Goal: Transaction & Acquisition: Obtain resource

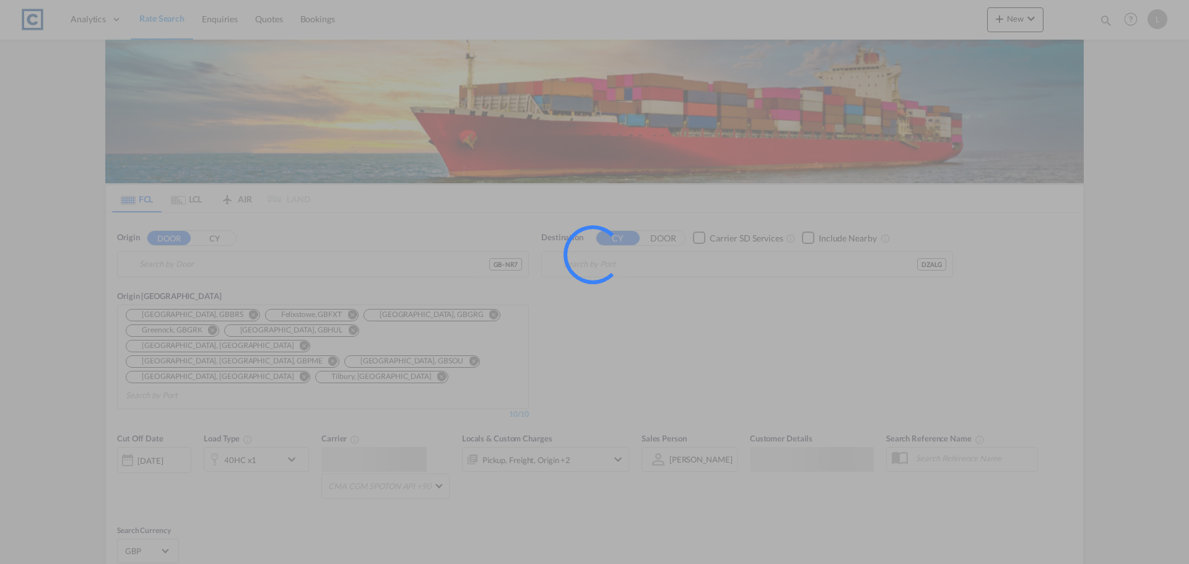
type input "GB-NR7, [GEOGRAPHIC_DATA]"
type input "[GEOGRAPHIC_DATA] ([GEOGRAPHIC_DATA]), DZALG"
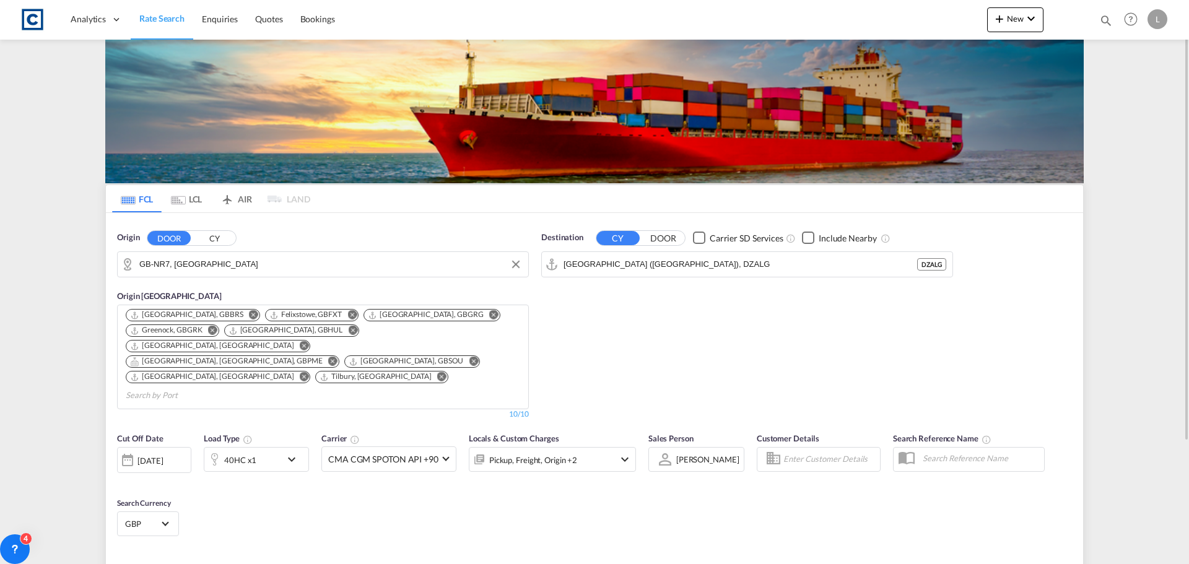
click at [269, 259] on input "GB-NR7, [GEOGRAPHIC_DATA]" at bounding box center [330, 264] width 383 height 19
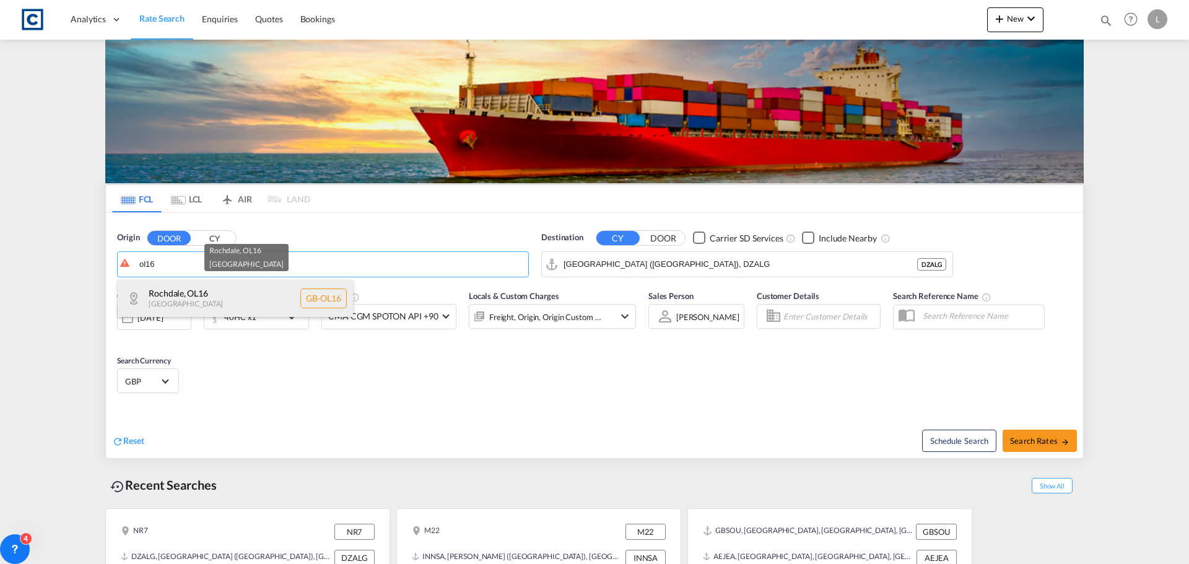
click at [211, 294] on div "Rochdale , OL16 [GEOGRAPHIC_DATA] [GEOGRAPHIC_DATA]-OL16" at bounding box center [235, 298] width 235 height 37
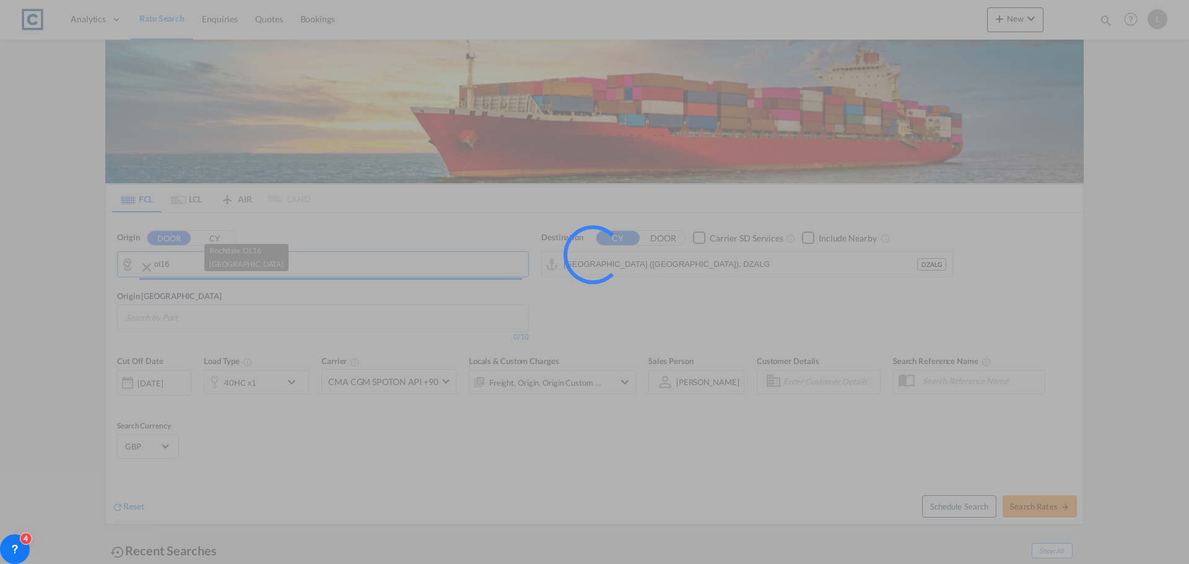
type input "GB-OL16, Rochdale"
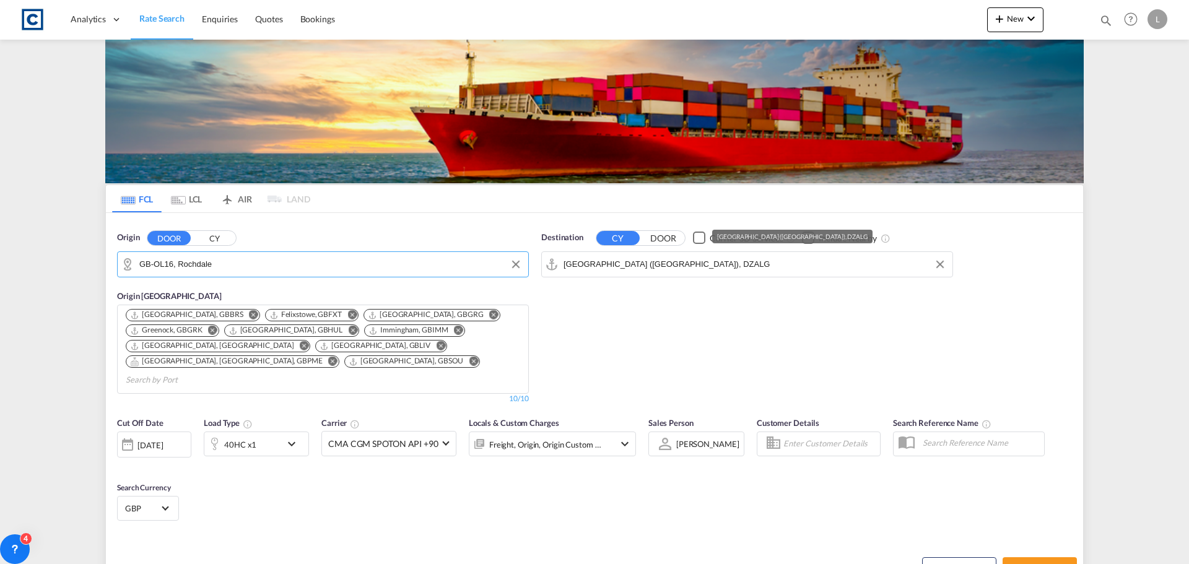
click at [693, 261] on input "[GEOGRAPHIC_DATA] ([GEOGRAPHIC_DATA]), DZALG" at bounding box center [755, 264] width 383 height 19
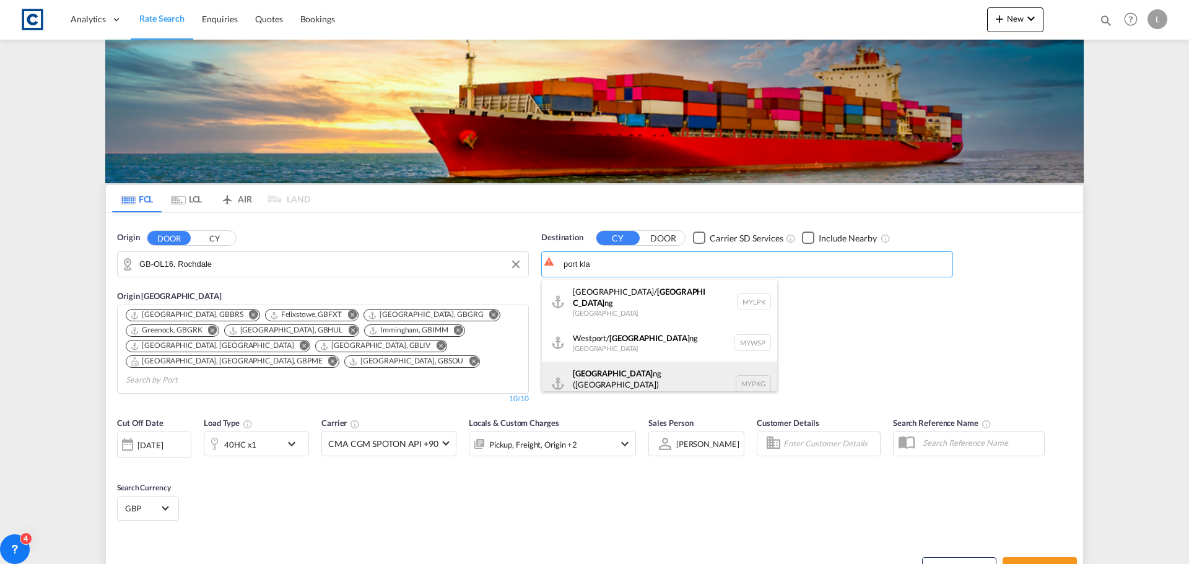
click at [610, 372] on div "Port Kla ng ([GEOGRAPHIC_DATA]) [GEOGRAPHIC_DATA] MYPKG" at bounding box center [659, 384] width 235 height 45
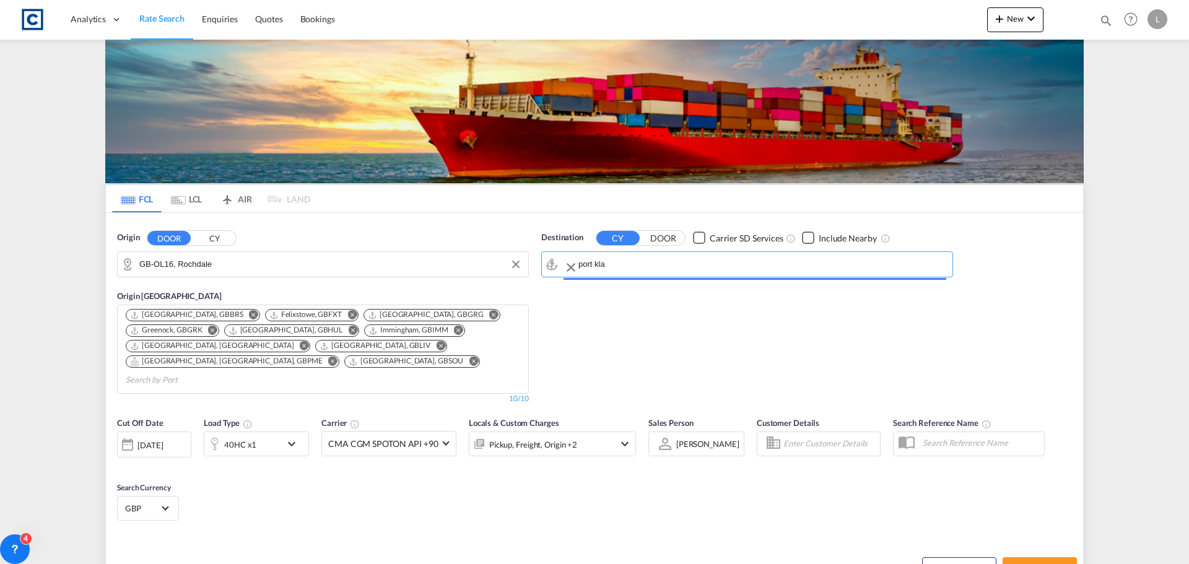
type input "[GEOGRAPHIC_DATA] ([GEOGRAPHIC_DATA]), MYPKG"
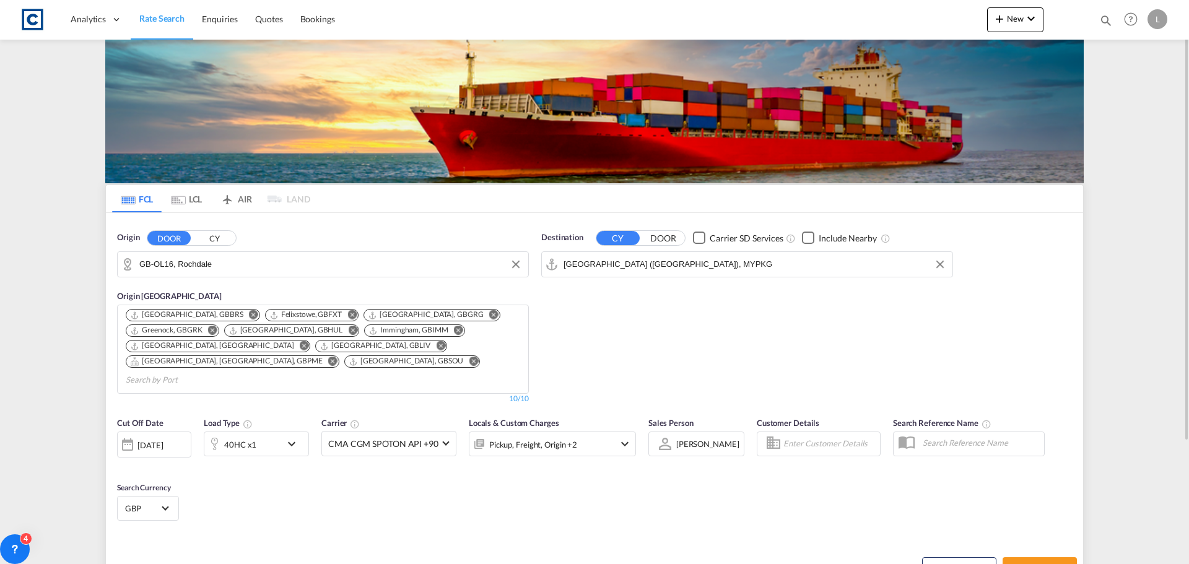
click at [245, 436] on div "40HC x1" at bounding box center [240, 444] width 32 height 17
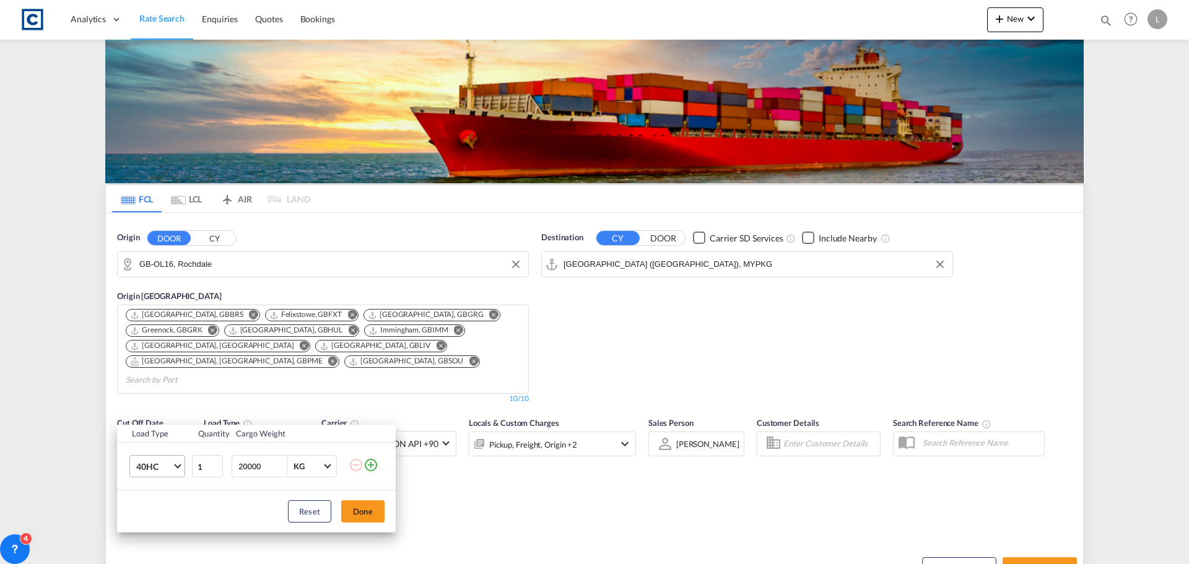
click at [168, 460] on md-select-value "40HC" at bounding box center [160, 466] width 50 height 21
click at [155, 408] on div "20GP" at bounding box center [147, 407] width 22 height 12
click at [366, 514] on button "Done" at bounding box center [362, 512] width 43 height 22
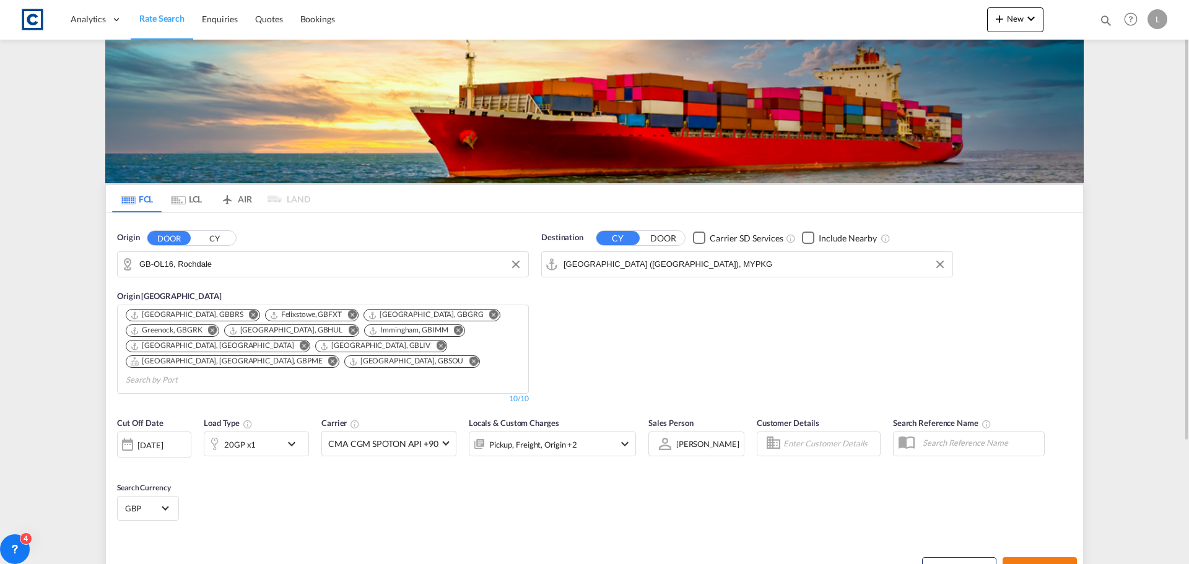
click at [1043, 558] on button "Search Rates" at bounding box center [1040, 569] width 74 height 22
type input "OL16 to MYPKG / [DATE]"
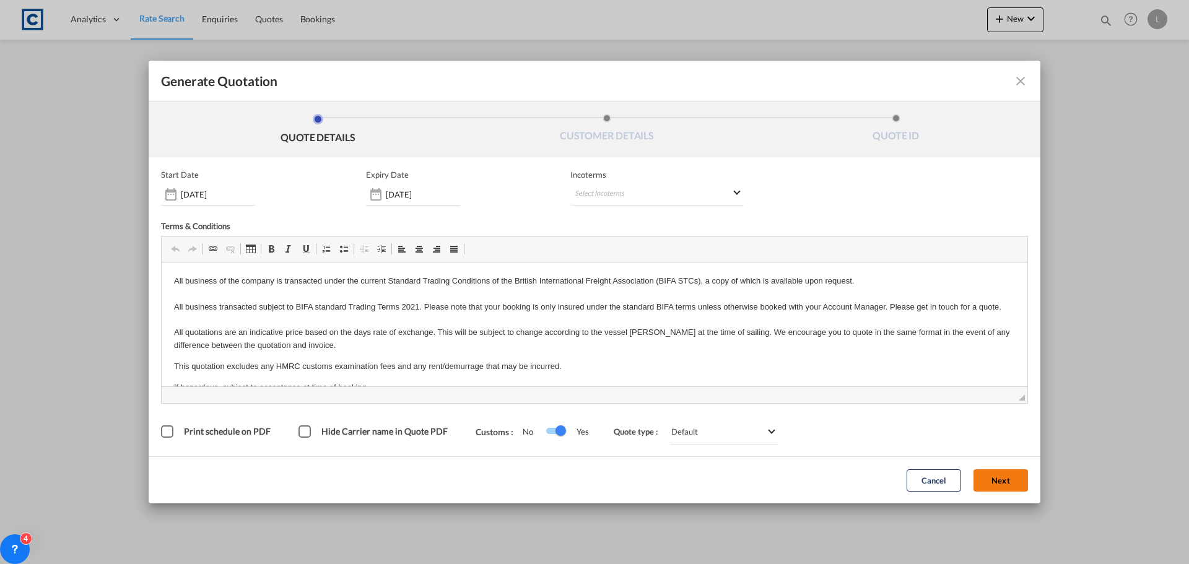
click at [997, 471] on button "Next" at bounding box center [1001, 481] width 55 height 22
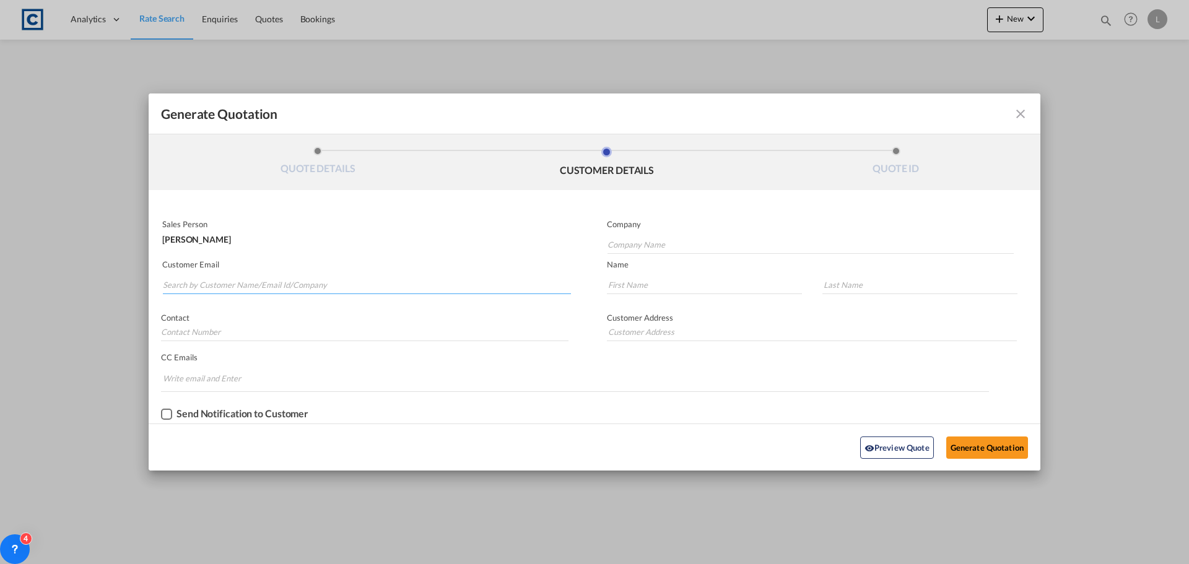
click at [198, 285] on input "Search by Customer Name/Email Id/Company" at bounding box center [367, 285] width 408 height 19
paste input "[PERSON_NAME] ([GEOGRAPHIC_DATA]) <[PERSON_NAME][EMAIL_ADDRESS][PERSON_NAME][DO…"
click at [239, 286] on input "[PERSON_NAME] ([GEOGRAPHIC_DATA]) <[PERSON_NAME][EMAIL_ADDRESS][PERSON_NAME][DO…" at bounding box center [367, 285] width 408 height 19
click at [332, 286] on input "[PERSON_NAME][EMAIL_ADDRESS][PERSON_NAME][DOMAIN_NAME]>" at bounding box center [367, 285] width 408 height 19
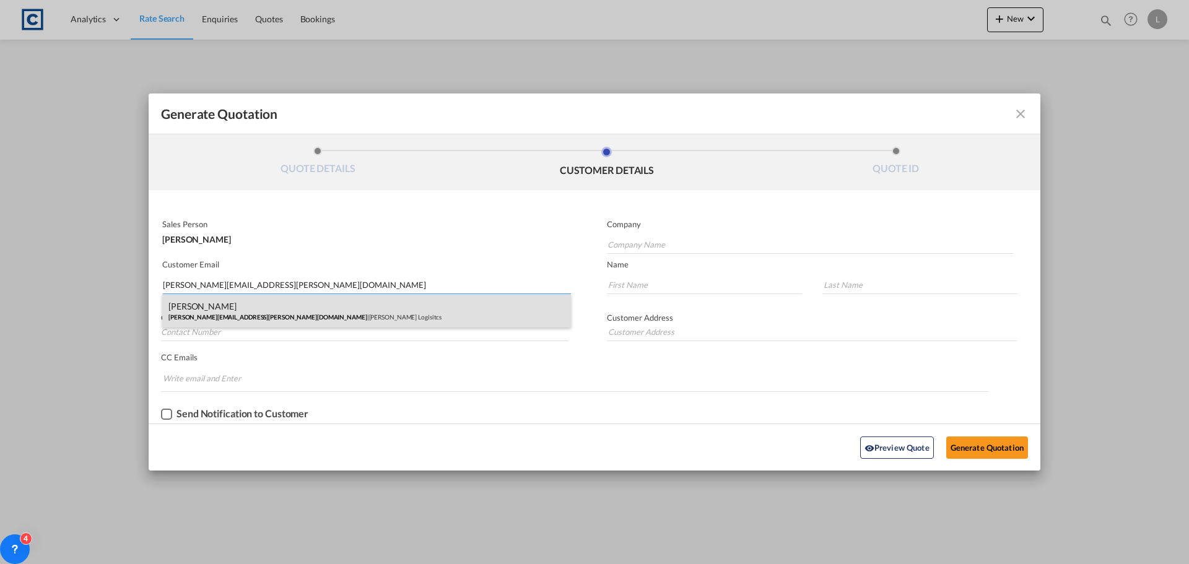
type input "[PERSON_NAME][EMAIL_ADDRESS][PERSON_NAME][DOMAIN_NAME]"
click at [263, 307] on div "[PERSON_NAME] [PERSON_NAME][EMAIL_ADDRESS][PERSON_NAME][DOMAIN_NAME] | [PERSON_…" at bounding box center [366, 310] width 409 height 33
type input "[PERSON_NAME] Logisitcs"
type input "[PERSON_NAME]"
type input "Locarno"
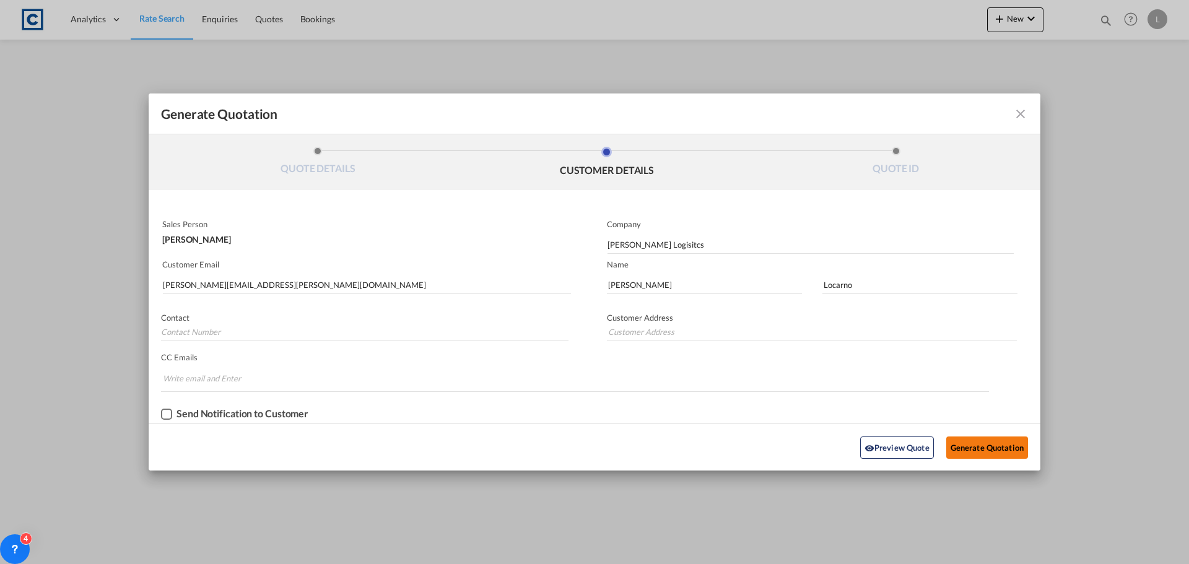
click at [980, 446] on button "Generate Quotation" at bounding box center [988, 448] width 82 height 22
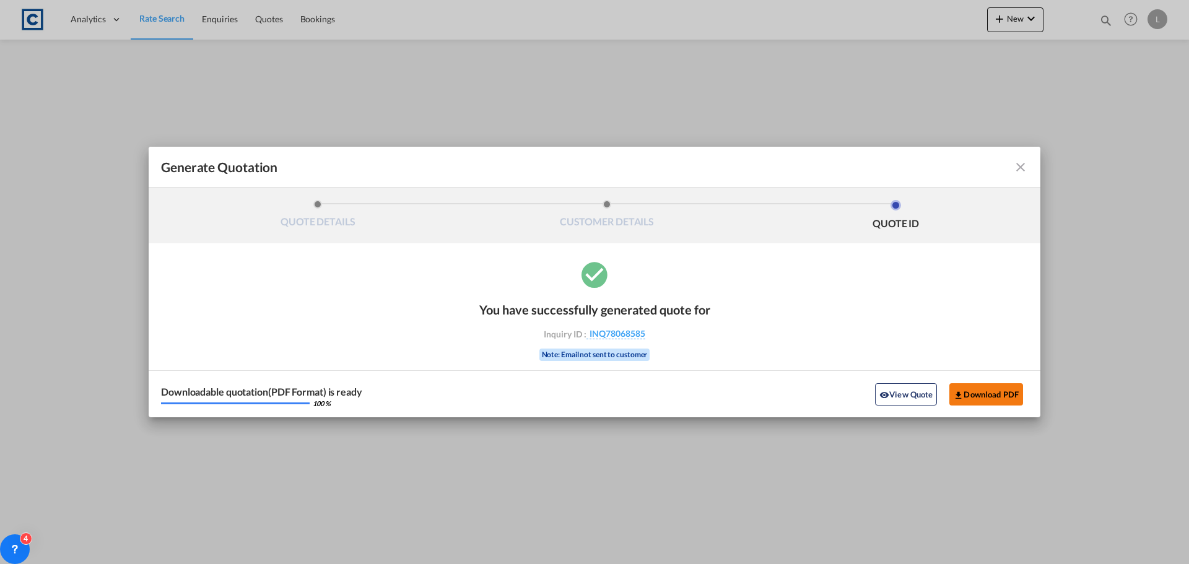
click at [982, 392] on button "Download PDF" at bounding box center [987, 394] width 74 height 22
click at [1025, 167] on md-icon "icon-close fg-AAA8AD cursor m-0" at bounding box center [1021, 167] width 15 height 15
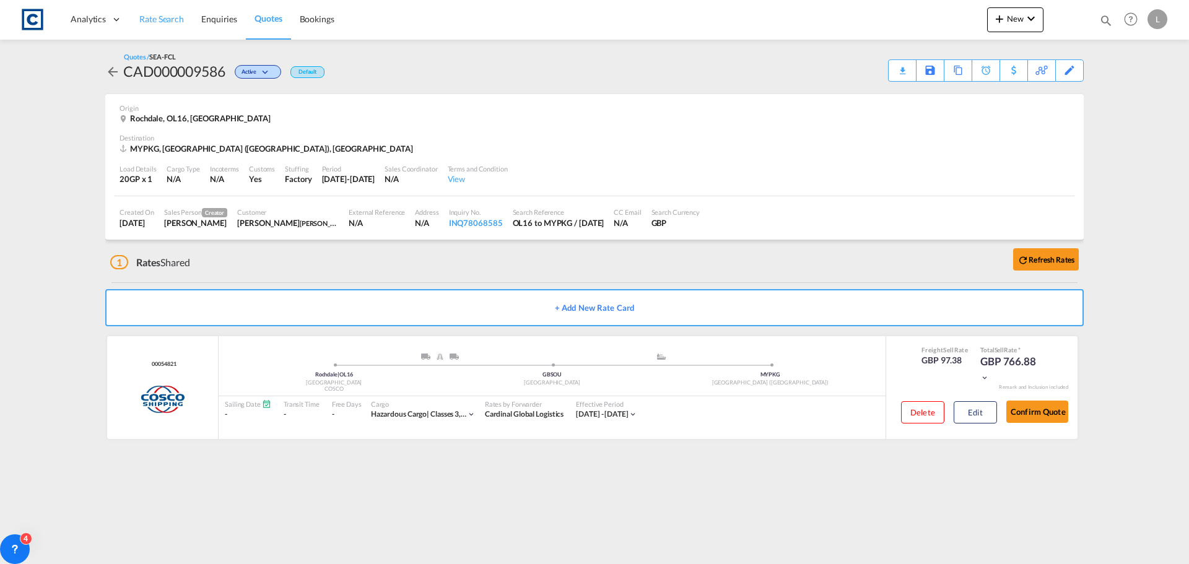
click at [158, 16] on span "Rate Search" at bounding box center [161, 19] width 45 height 11
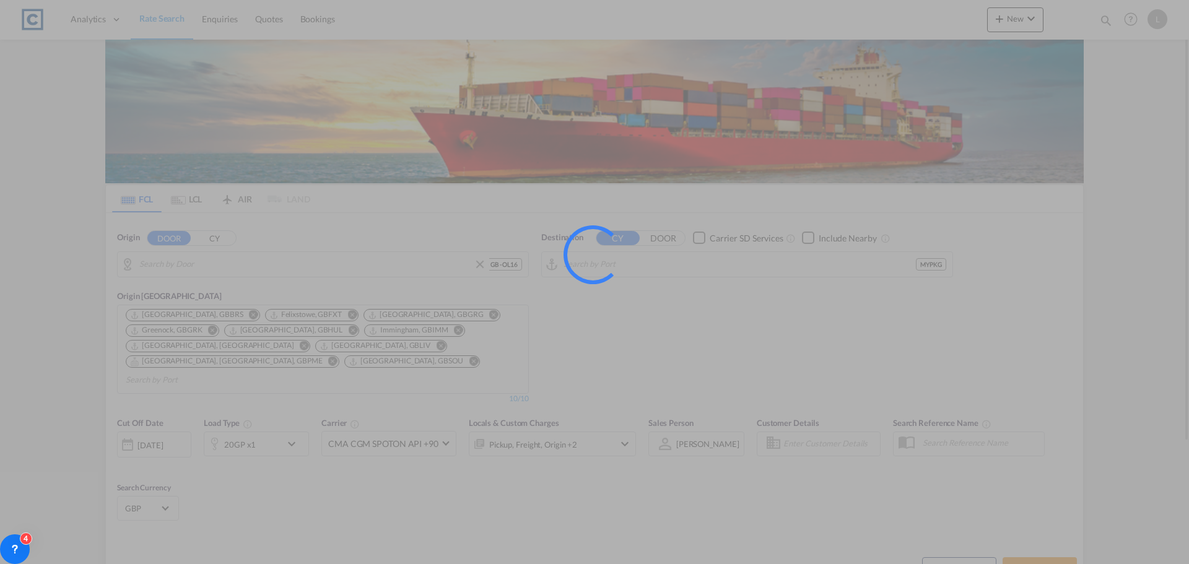
type input "GB-OL16, Rochdale"
type input "[GEOGRAPHIC_DATA] ([GEOGRAPHIC_DATA]), MYPKG"
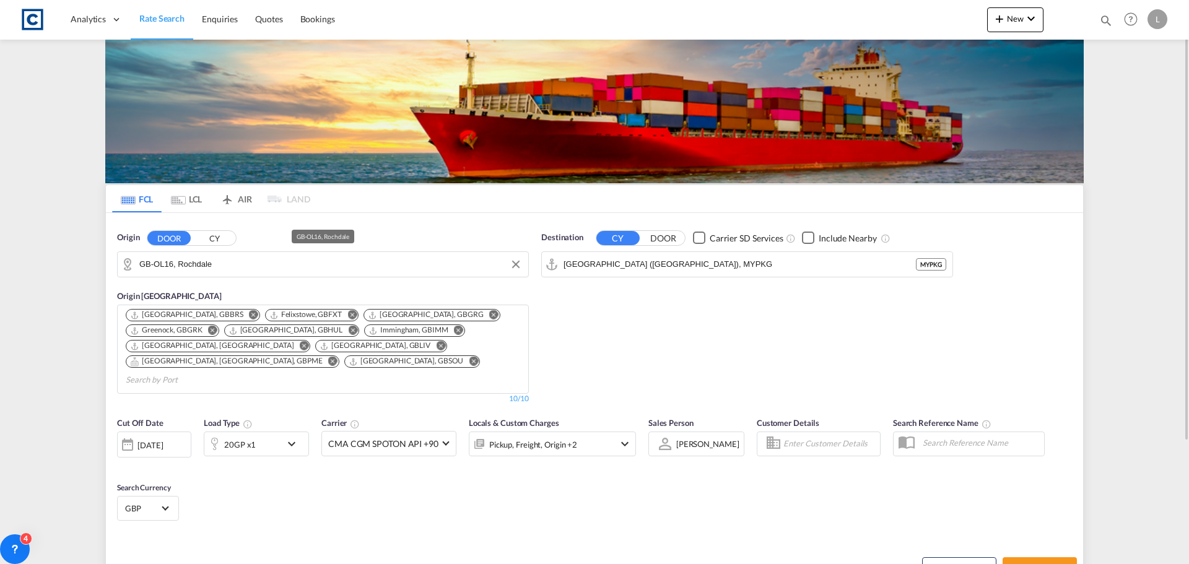
click at [231, 269] on input "GB-OL16, Rochdale" at bounding box center [330, 264] width 383 height 19
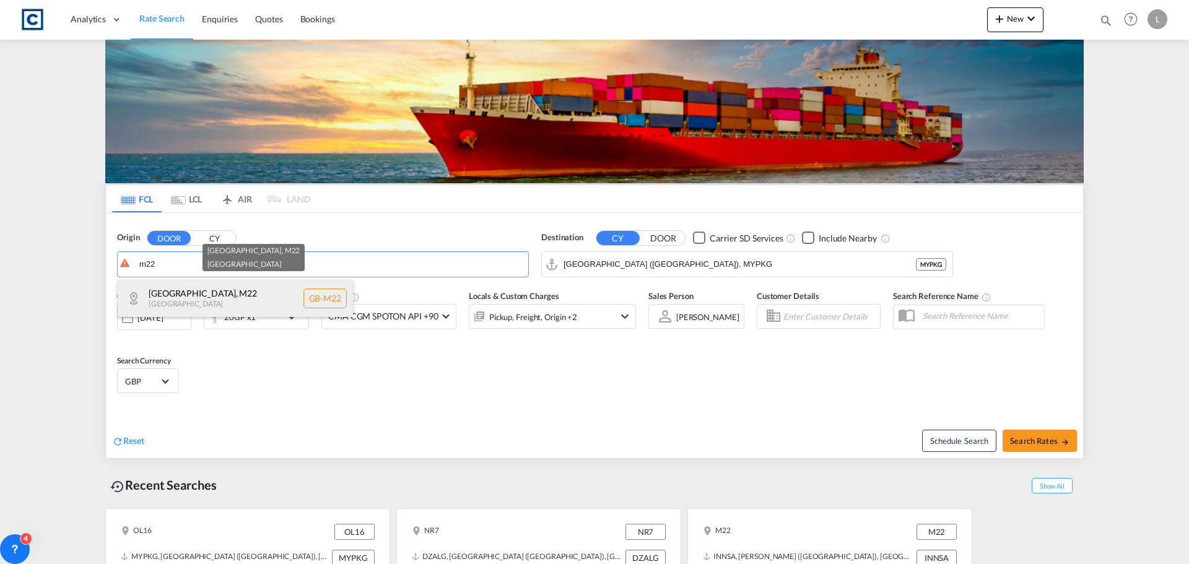
click at [219, 297] on div "[GEOGRAPHIC_DATA] , M22 [GEOGRAPHIC_DATA] [GEOGRAPHIC_DATA]-M22" at bounding box center [235, 298] width 235 height 37
type input "GB-M22, [GEOGRAPHIC_DATA]"
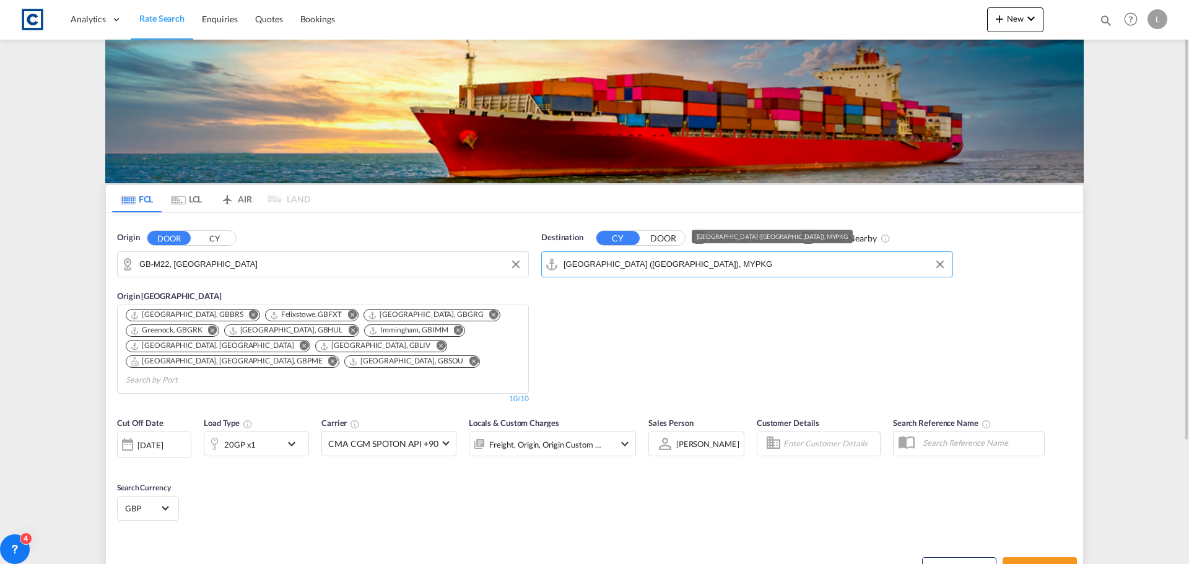
click at [729, 265] on input "[GEOGRAPHIC_DATA] ([GEOGRAPHIC_DATA]), MYPKG" at bounding box center [755, 264] width 383 height 19
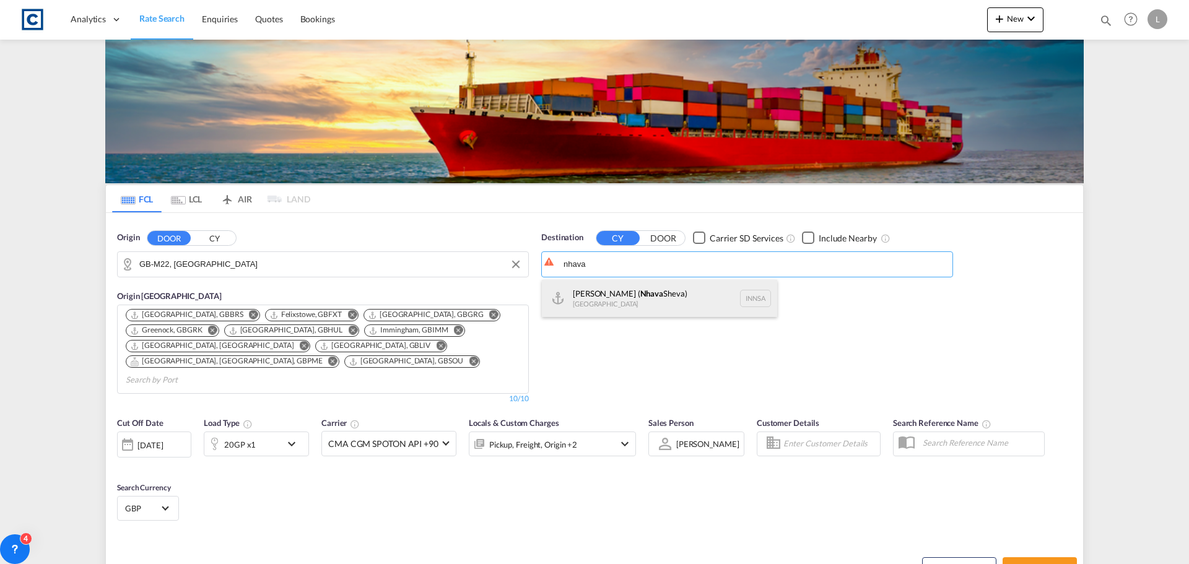
click at [568, 299] on div "[PERSON_NAME] ( [GEOGRAPHIC_DATA]) [GEOGRAPHIC_DATA] [GEOGRAPHIC_DATA]" at bounding box center [659, 298] width 235 height 37
type input "[PERSON_NAME] ([PERSON_NAME]), [GEOGRAPHIC_DATA]"
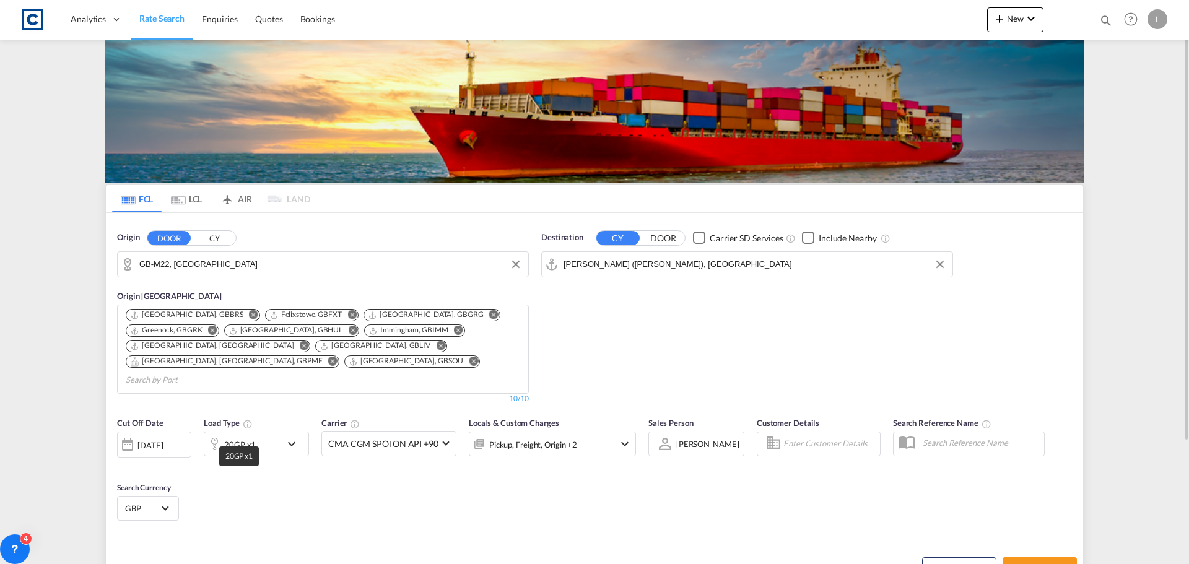
click at [242, 436] on div "20GP x1" at bounding box center [240, 444] width 32 height 17
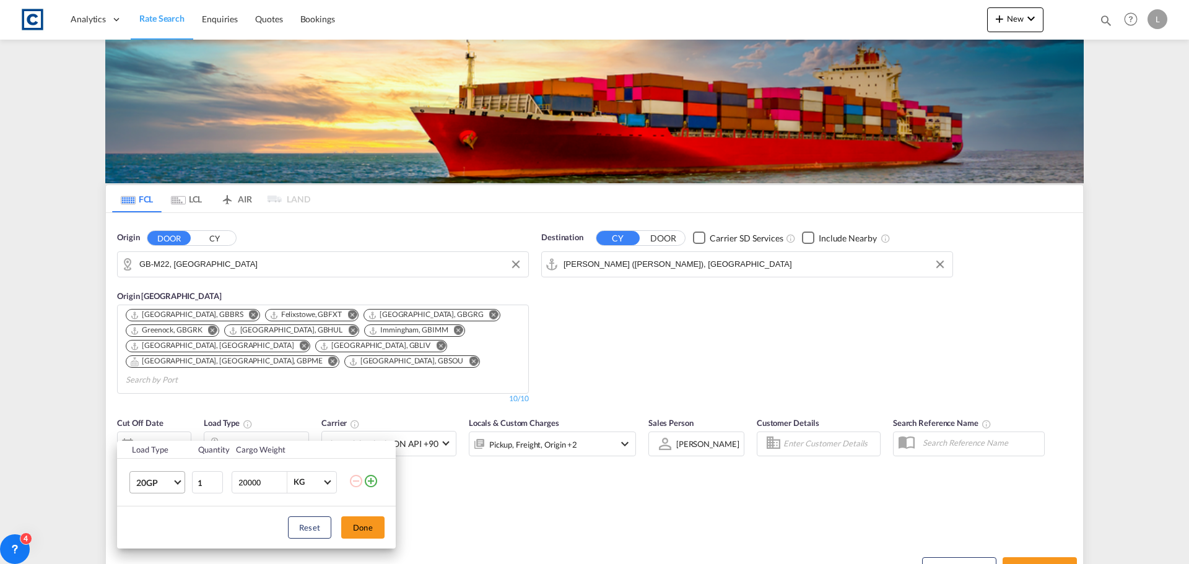
click at [148, 490] on md-select-value "20GP" at bounding box center [160, 482] width 50 height 21
click at [149, 475] on div "40HC" at bounding box center [147, 474] width 23 height 12
click at [368, 529] on button "Done" at bounding box center [362, 528] width 43 height 22
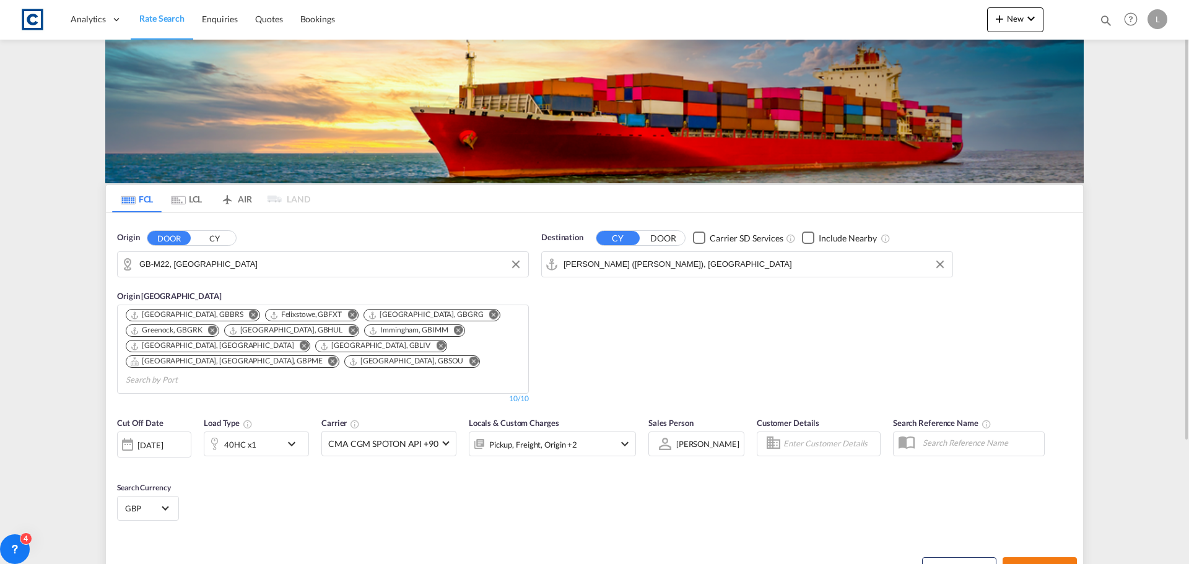
click at [1033, 564] on span "Search Rates" at bounding box center [1039, 569] width 59 height 10
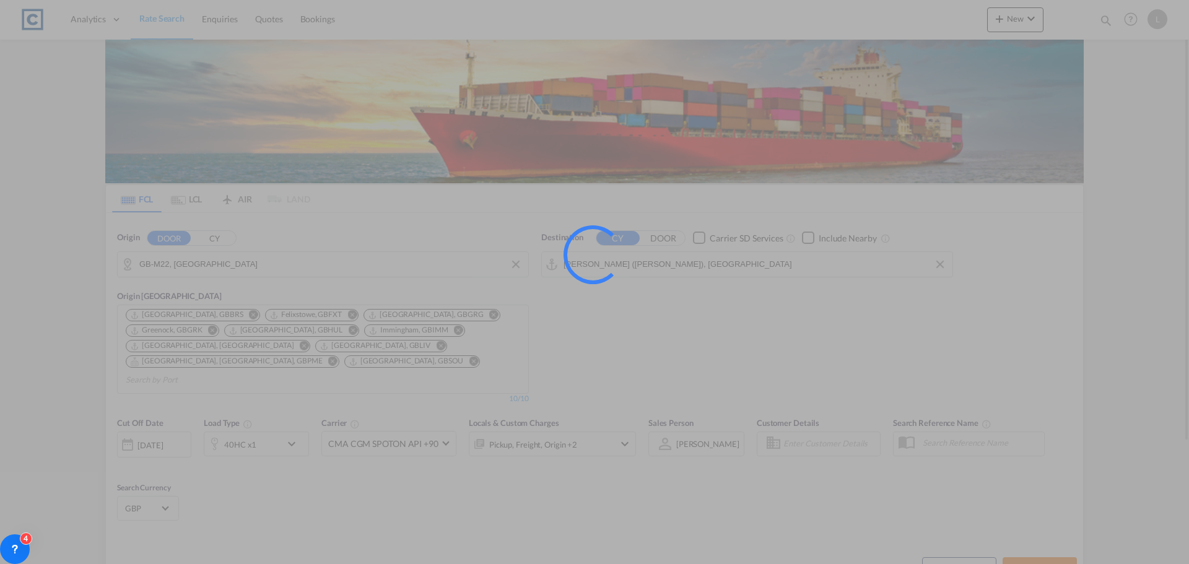
type input "M22 to INNSA / [DATE]"
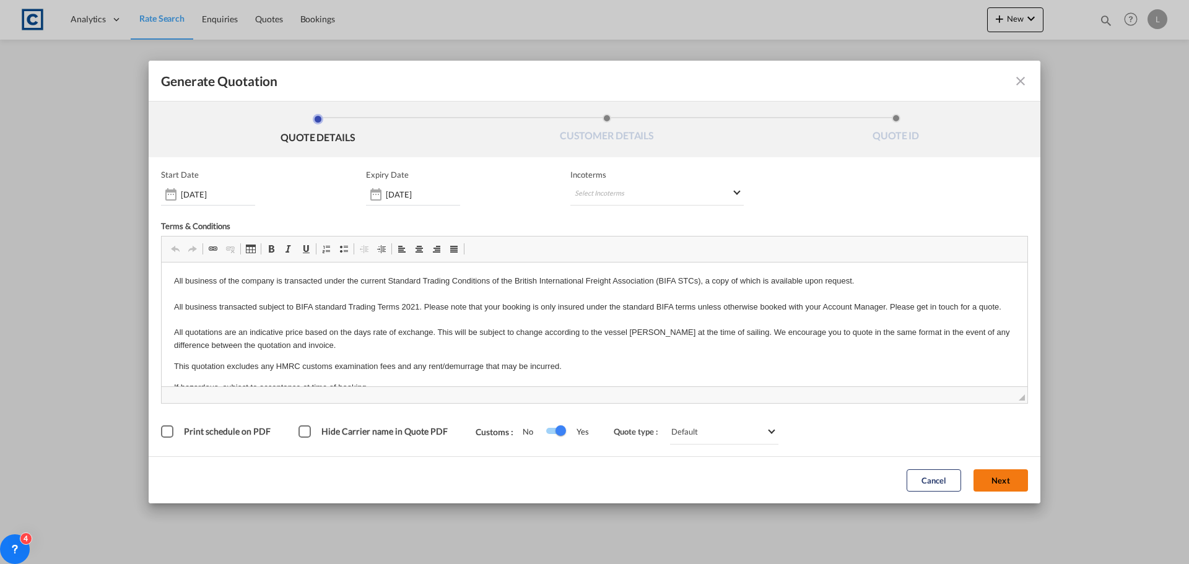
click at [1007, 475] on button "Next" at bounding box center [1001, 481] width 55 height 22
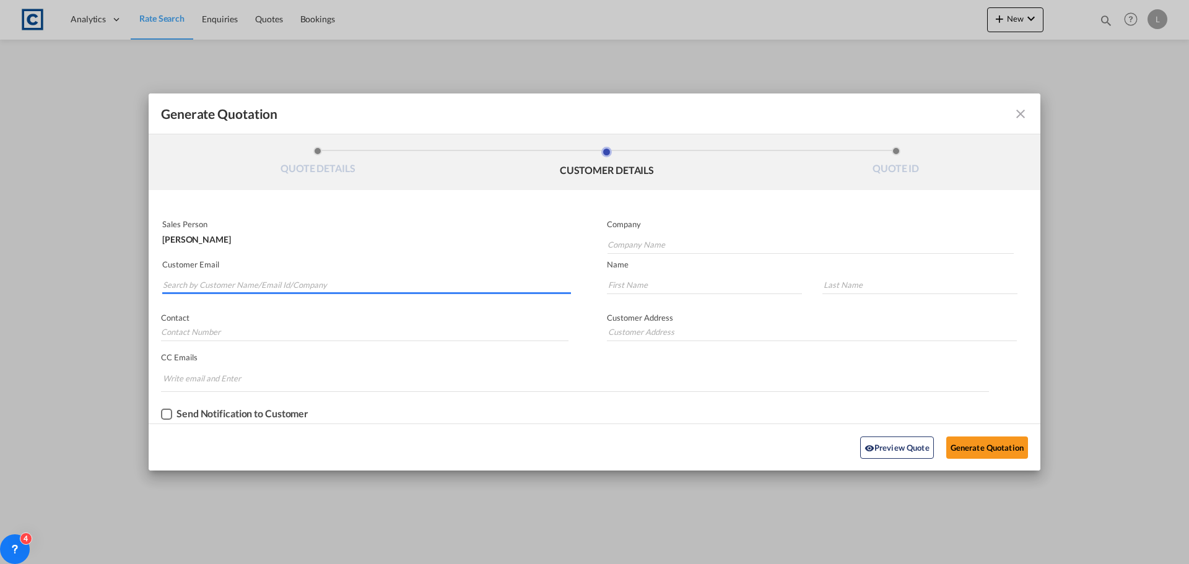
click at [203, 279] on input "Search by Customer Name/Email Id/Company" at bounding box center [367, 285] width 408 height 19
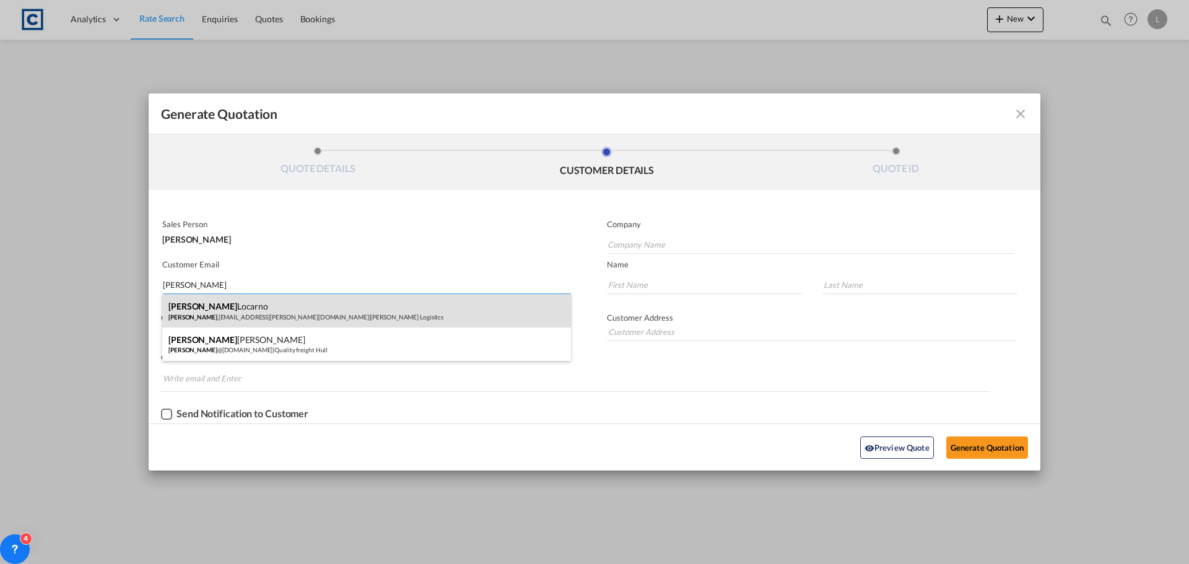
type input "[PERSON_NAME]"
click at [204, 321] on div "[PERSON_NAME] [PERSON_NAME] .[EMAIL_ADDRESS][PERSON_NAME][DOMAIN_NAME] | [PERSO…" at bounding box center [366, 310] width 409 height 33
type input "[PERSON_NAME] Logisitcs"
type input "[PERSON_NAME][EMAIL_ADDRESS][PERSON_NAME][DOMAIN_NAME]"
type input "[PERSON_NAME]"
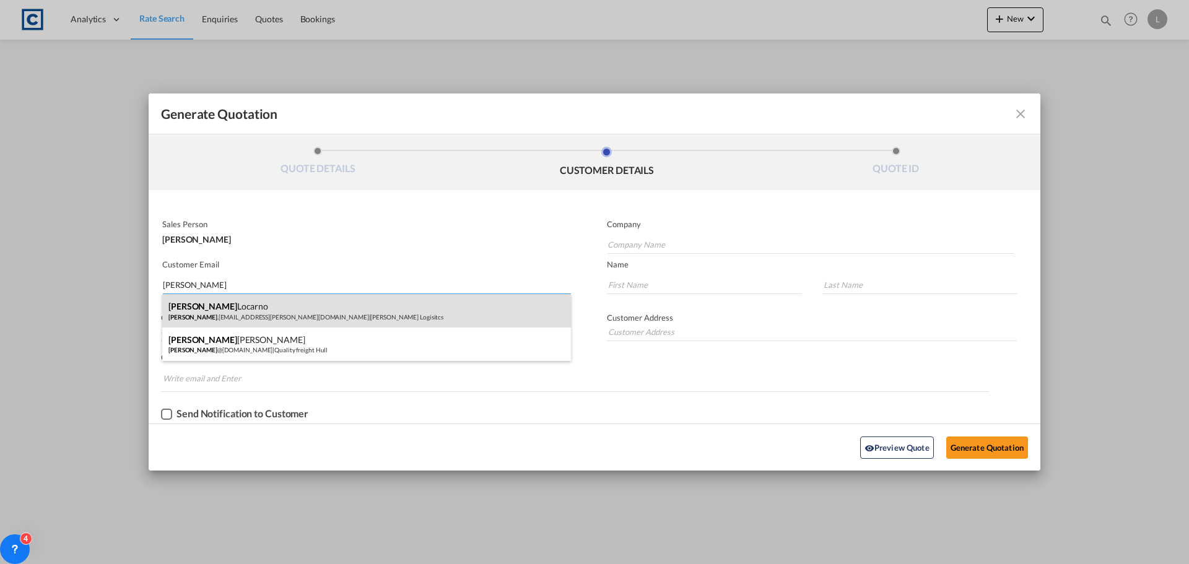
type input "Locarno"
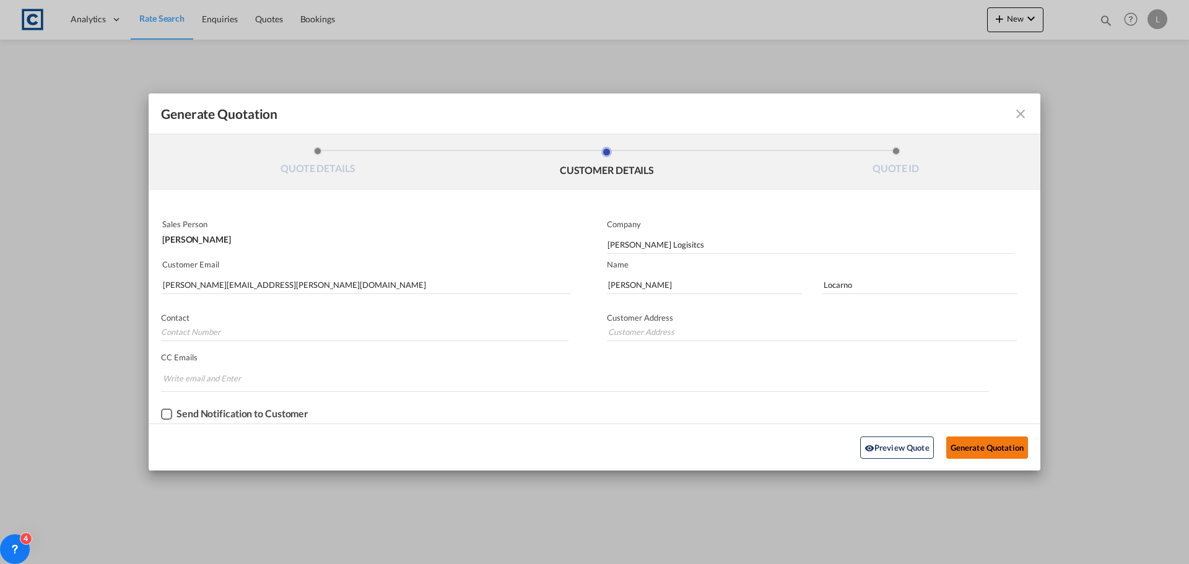
click at [983, 447] on button "Generate Quotation" at bounding box center [988, 448] width 82 height 22
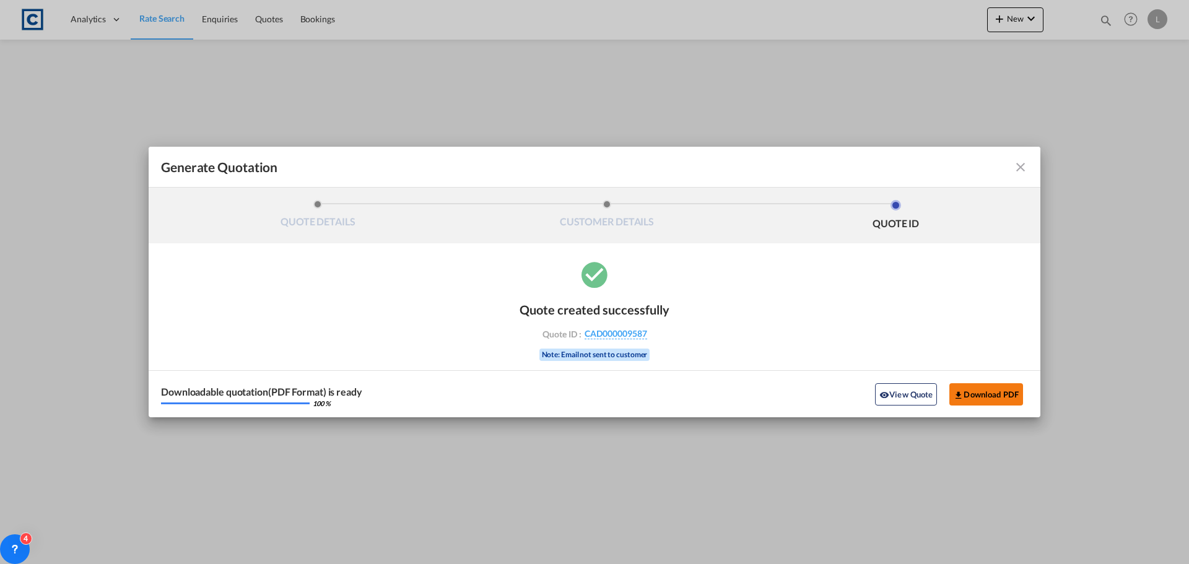
click at [999, 392] on button "Download PDF" at bounding box center [987, 394] width 74 height 22
click at [1015, 165] on md-icon "icon-close fg-AAA8AD cursor m-0" at bounding box center [1021, 167] width 15 height 15
